Goal: Register for event/course

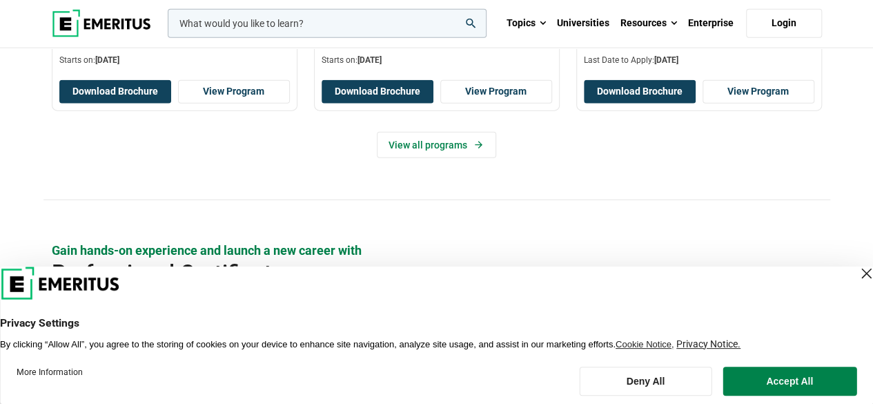
scroll to position [1657, 0]
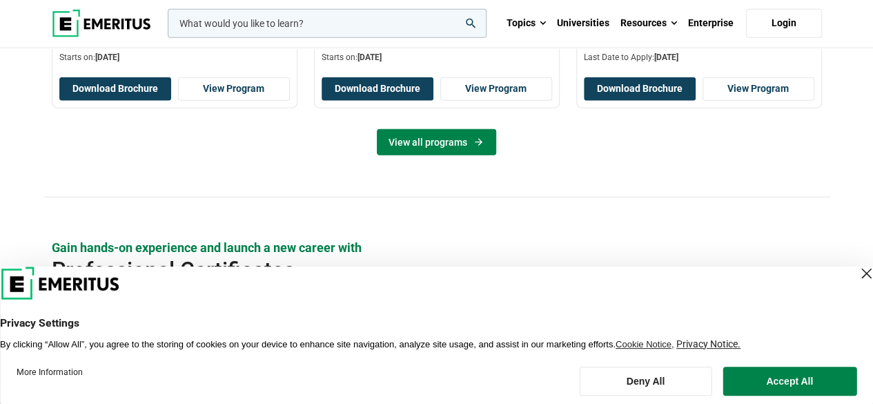
click at [439, 141] on link "View all programs" at bounding box center [436, 142] width 119 height 26
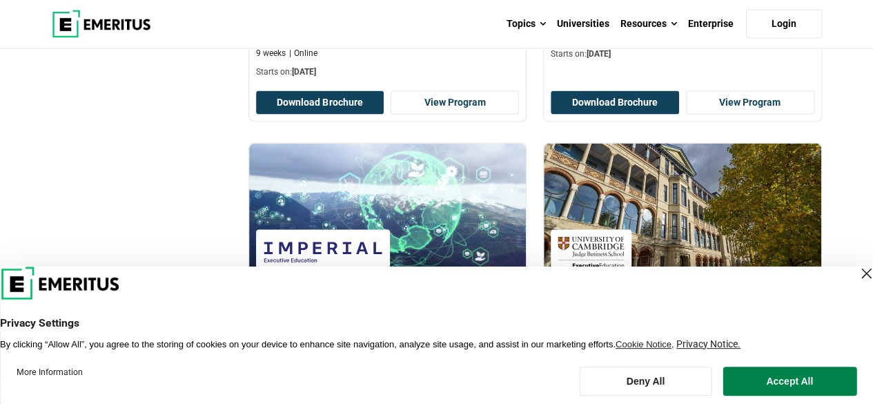
scroll to position [1450, 0]
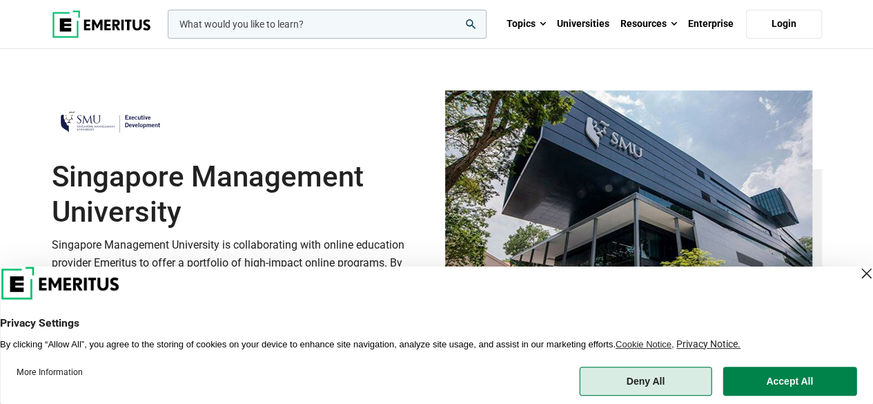
click at [638, 383] on button "Deny All" at bounding box center [645, 381] width 133 height 29
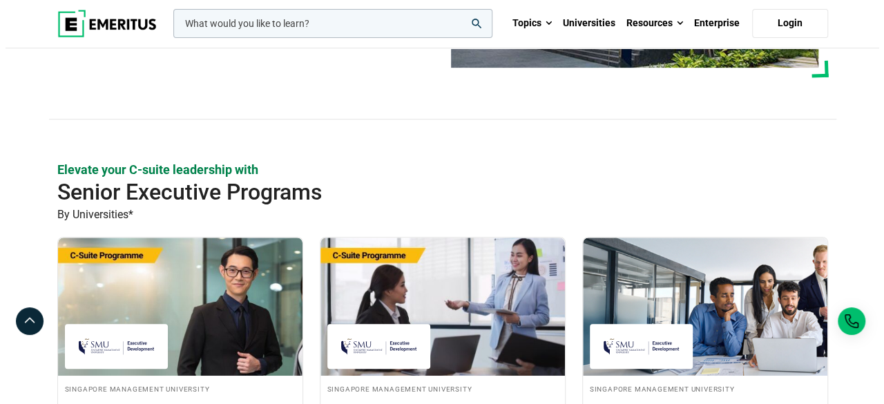
scroll to position [483, 0]
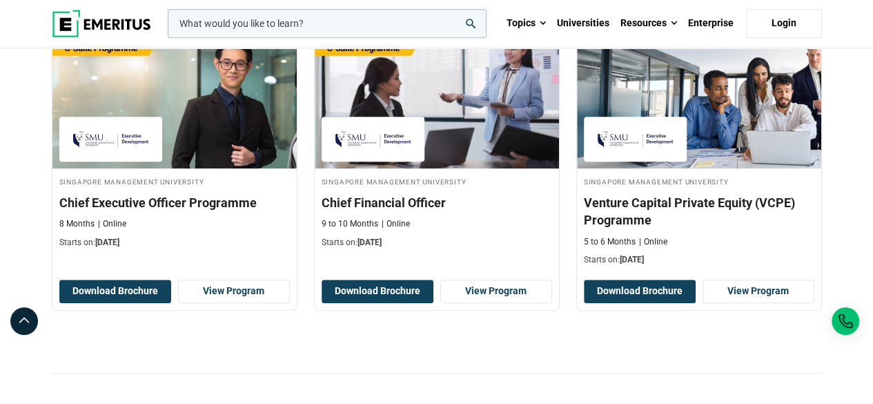
click at [352, 16] on input "woocommerce-product-search-field-0" at bounding box center [327, 23] width 319 height 29
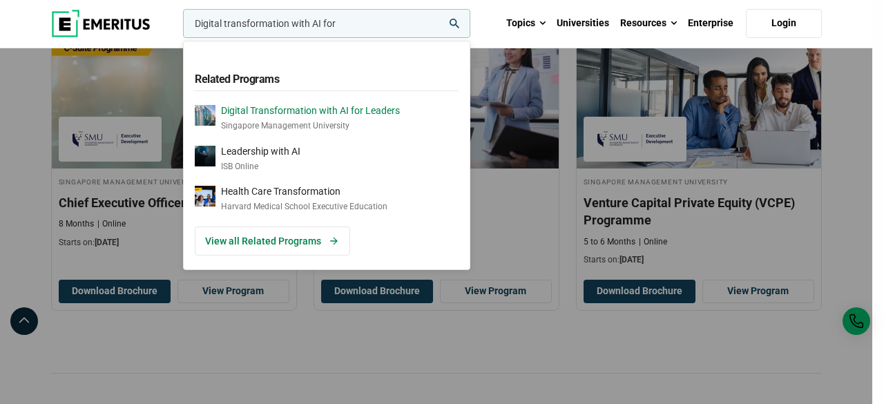
click at [301, 115] on p "Digital Transformation with AI for Leaders" at bounding box center [310, 111] width 179 height 12
drag, startPoint x: 362, startPoint y: 21, endPoint x: 56, endPoint y: -6, distance: 307.7
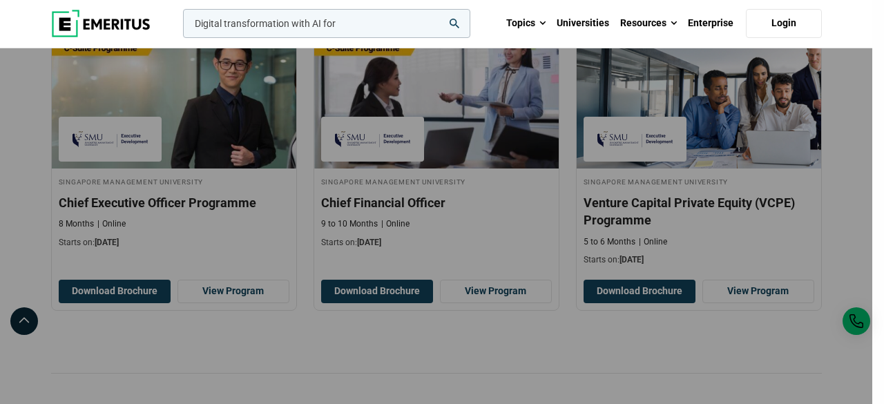
paste input "Artificial Intelligence: Implications for Business Strategy"
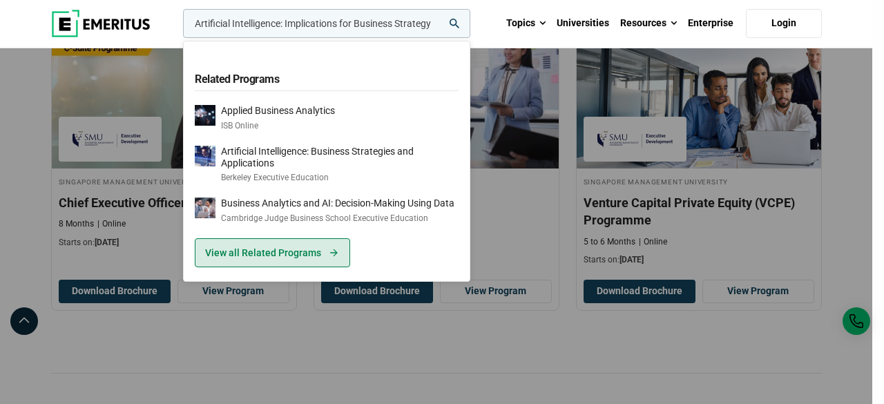
type input "Artificial Intelligence: Implications for Business Strategy"
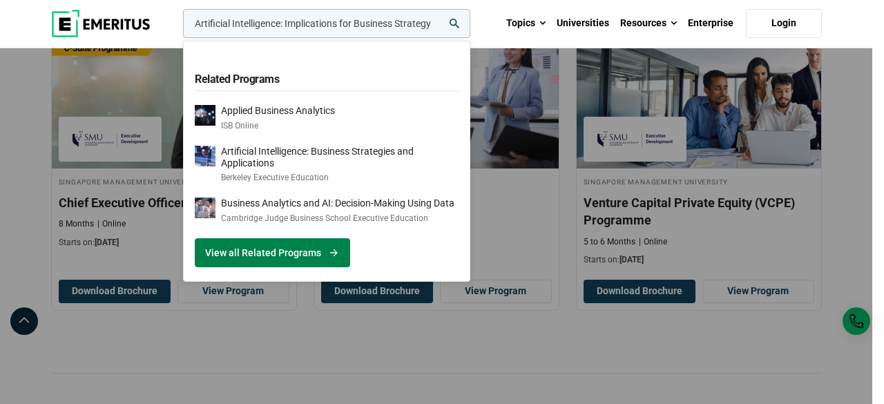
click at [301, 251] on link "View all Related Programs" at bounding box center [272, 252] width 155 height 29
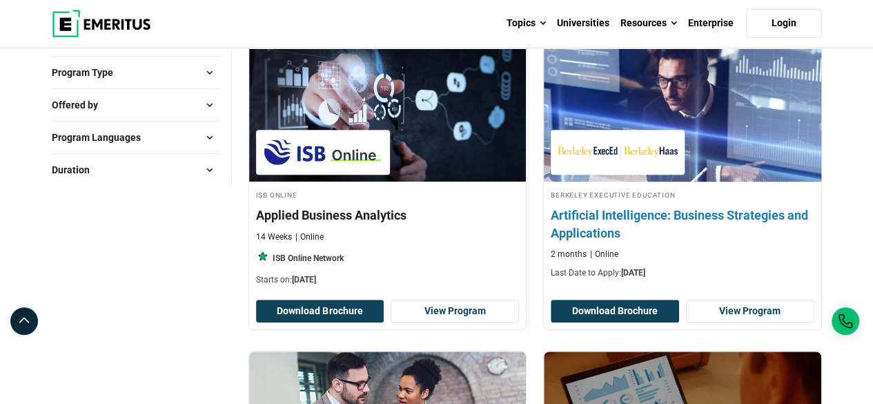
scroll to position [345, 0]
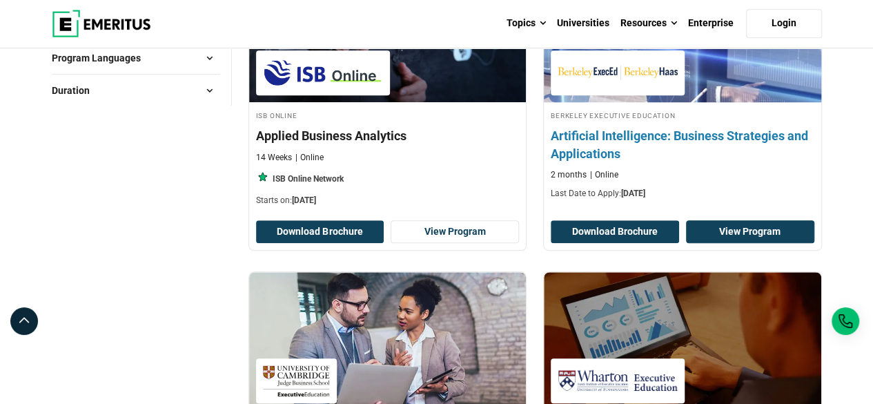
click at [754, 231] on link "View Program" at bounding box center [750, 231] width 128 height 23
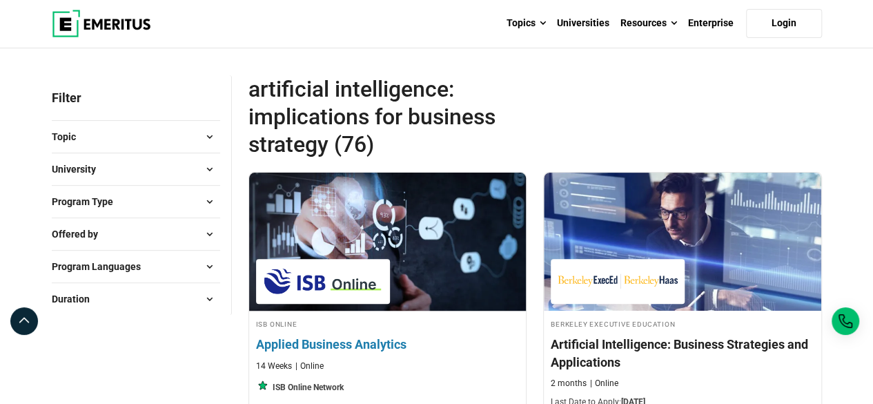
scroll to position [69, 0]
